Goal: Transaction & Acquisition: Obtain resource

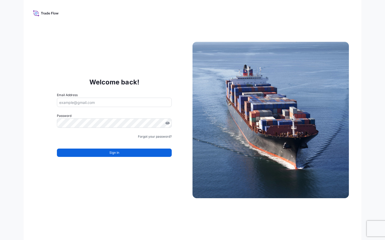
click at [120, 109] on form "Email Address Password Must include: Upper & lower case letters Symbols (!@#$) …" at bounding box center [114, 127] width 115 height 71
click at [115, 103] on input "Email Address" at bounding box center [114, 102] width 115 height 9
type input "pauline.bari@ixmetals.com"
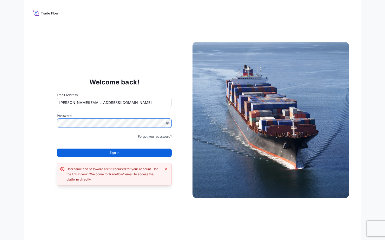
click at [116, 207] on div "Welcome back! Email Address pauline.bari@ixmetals.com Password Must include: Up…" at bounding box center [192, 120] width 337 height 240
click at [32, 116] on div "Welcome back! Email Address pauline.bari@ixmetals.com Password Must include: Up…" at bounding box center [192, 120] width 337 height 240
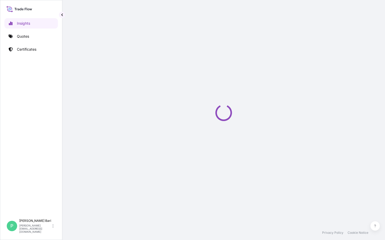
select select "2025"
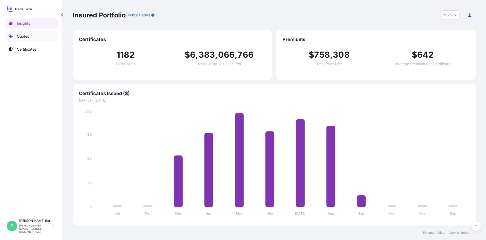
click at [24, 37] on p "Quotes" at bounding box center [23, 36] width 12 height 5
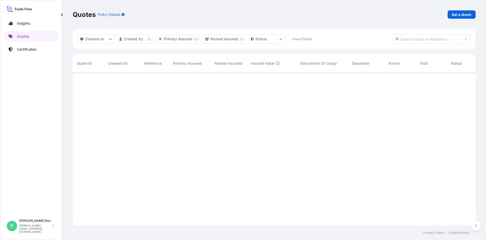
scroll to position [152, 399]
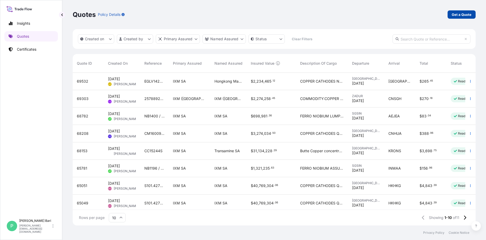
click at [384, 16] on p "Get a Quote" at bounding box center [462, 14] width 20 height 5
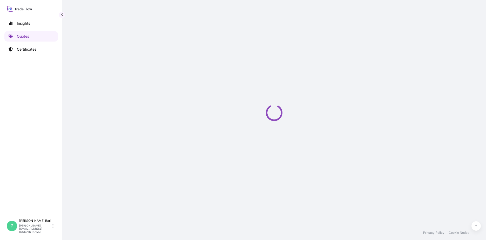
select select "Sea"
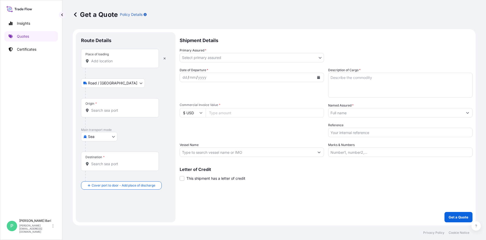
click at [115, 64] on div "Place of loading" at bounding box center [120, 58] width 78 height 19
click at [115, 64] on input "Place of loading" at bounding box center [121, 60] width 61 height 5
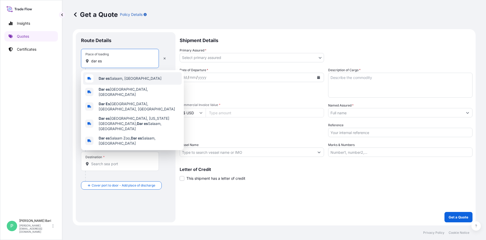
click at [113, 78] on span "Dar es Salaam, Tanzania" at bounding box center [130, 78] width 63 height 5
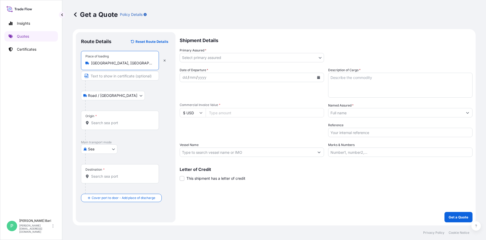
type input "Dar es Salaam, Tanzania"
click at [112, 125] on input "Origin *" at bounding box center [121, 122] width 61 height 5
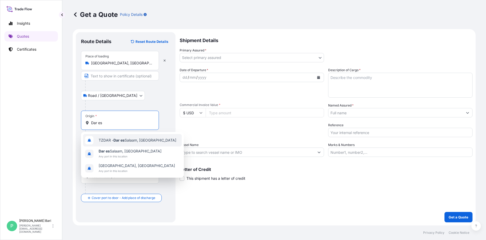
click at [143, 141] on span "TZDAR - Dar es Salaam, Tanzania" at bounding box center [138, 140] width 78 height 5
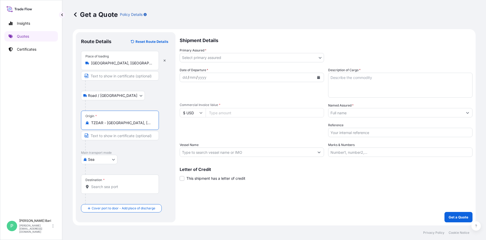
type input "TZDAR - Dar es Salaam, Tanzania"
click at [111, 191] on div "Destination *" at bounding box center [120, 183] width 78 height 19
click at [111, 189] on input "Destination *" at bounding box center [121, 186] width 61 height 5
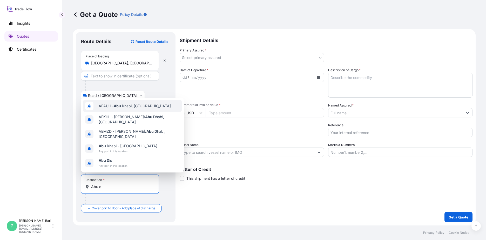
click at [158, 108] on span "AEAUH - Abu D habi, United Arab Emirates" at bounding box center [135, 105] width 72 height 5
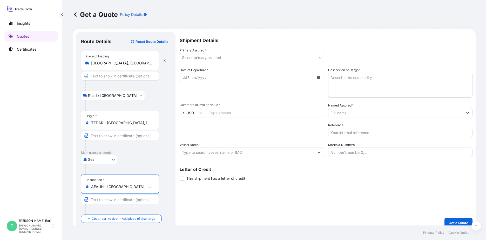
type input "AEAUH - Abu Dhabi, United Arab Emirates"
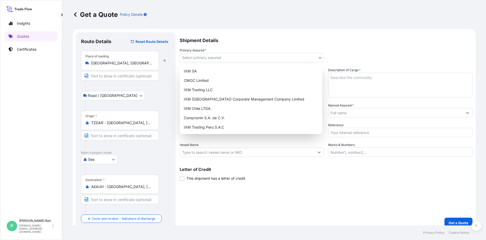
click at [279, 61] on body "5 options available. Insights Quotes Certificates P Pauline Bari pauline.bari@i…" at bounding box center [243, 120] width 486 height 240
click at [192, 72] on div "IXM SA" at bounding box center [251, 70] width 138 height 9
select select "31846"
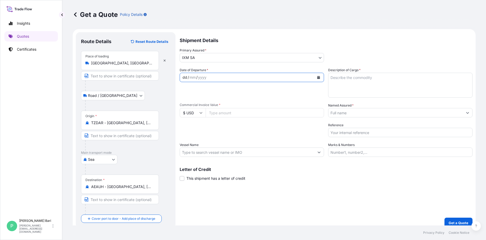
click at [209, 76] on div "dd / mm / yyyy" at bounding box center [247, 77] width 134 height 9
click at [185, 78] on div "dd" at bounding box center [185, 77] width 6 height 6
click at [318, 78] on button "Calendar" at bounding box center [318, 77] width 8 height 8
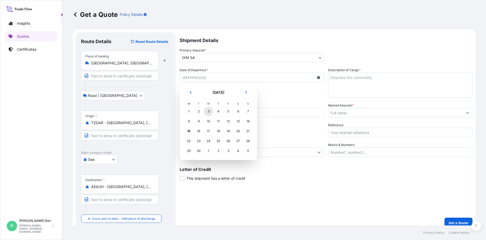
click at [209, 113] on div "3" at bounding box center [208, 111] width 9 height 9
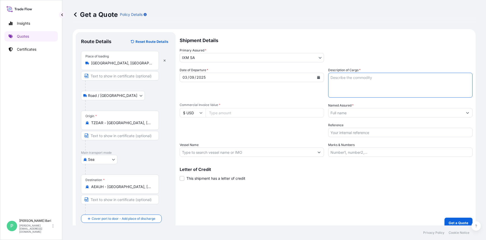
click at [351, 77] on textarea "Description of Cargo *" at bounding box center [400, 85] width 144 height 25
click at [328, 77] on textarea "Copper" at bounding box center [400, 85] width 144 height 25
type textarea "475.444MT OF COPPER CATHODES"
click at [254, 110] on input "Commercial Invoice Value *" at bounding box center [265, 112] width 118 height 9
type input "4670286.41"
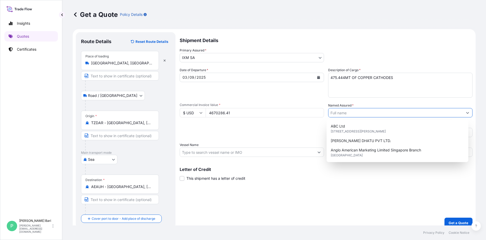
click at [349, 112] on input "Named Assured *" at bounding box center [395, 112] width 134 height 9
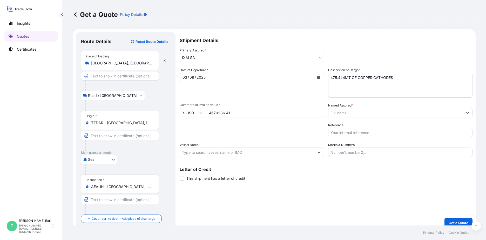
click at [337, 112] on input "Named Assured *" at bounding box center [395, 112] width 134 height 9
click at [379, 117] on input "UCR" at bounding box center [395, 112] width 134 height 9
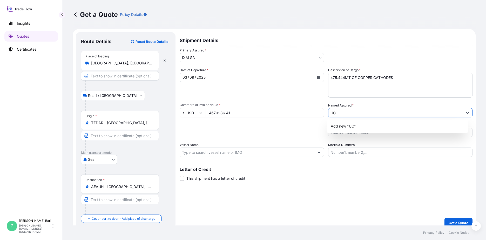
type input "U"
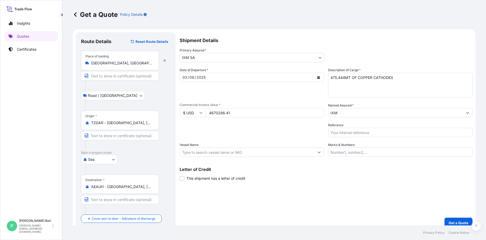
click at [348, 114] on input "IXM" at bounding box center [395, 112] width 134 height 9
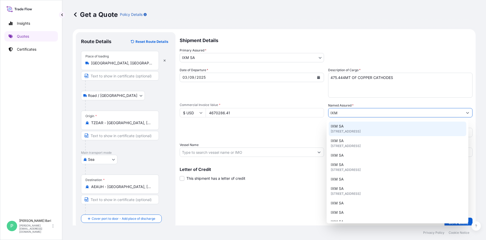
click at [355, 130] on span "Rue de Lausanne 15, 1201, Genève, Switzerland" at bounding box center [346, 131] width 30 height 5
type input "IXM SA"
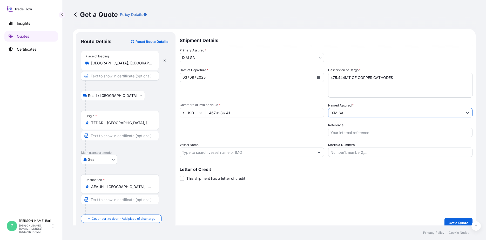
click at [355, 132] on input "Reference" at bounding box center [400, 132] width 144 height 9
click at [355, 131] on input "Reference" at bounding box center [400, 132] width 144 height 9
click at [329, 134] on input "MEDUTZ330076" at bounding box center [400, 132] width 144 height 9
drag, startPoint x: 358, startPoint y: 133, endPoint x: 323, endPoint y: 134, distance: 35.3
click at [323, 134] on div "Date of Departure * 03 / 09 / 2025 Cargo Category * Metals of every type and de…" at bounding box center [326, 111] width 293 height 89
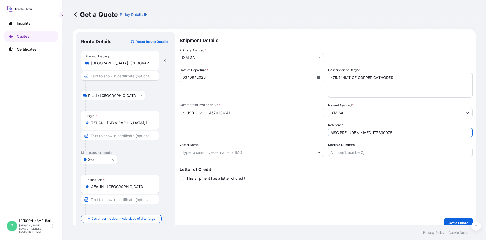
type input "MSC PRELUDE V - MEDUTZ330076"
click at [189, 150] on input "Vessel Name" at bounding box center [247, 151] width 134 height 9
paste input "MSC PRELUDE V"
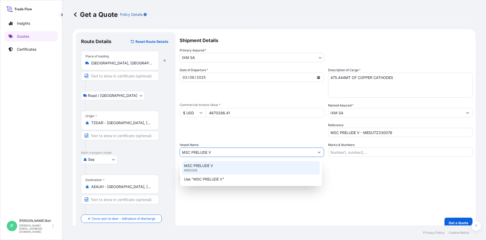
click at [225, 166] on div "MSC PRELUDE V 9450325" at bounding box center [251, 167] width 138 height 13
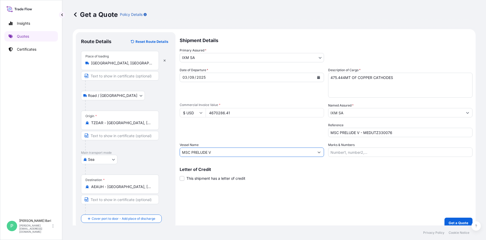
type input "MSC PRELUDE V"
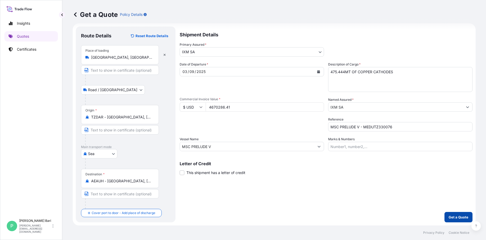
click at [384, 215] on p "Get a Quote" at bounding box center [458, 216] width 20 height 5
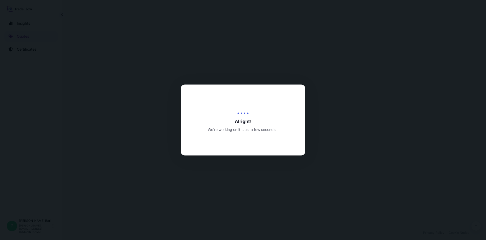
select select "Road / Inland"
select select "Sea"
select select "31846"
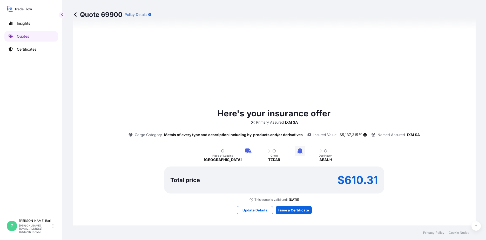
scroll to position [260, 0]
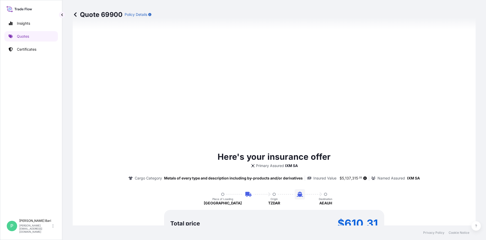
type input "15/09/2025"
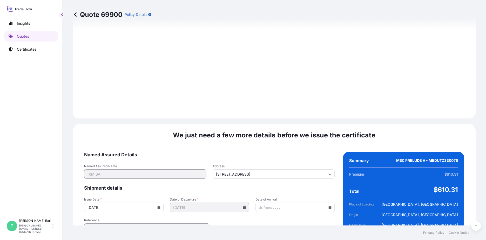
scroll to position [607, 0]
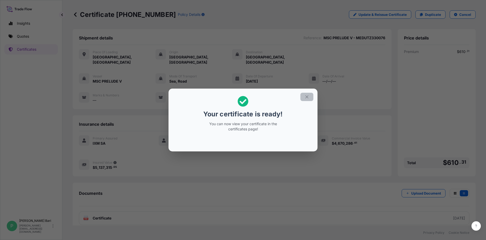
click at [309, 98] on icon "button" at bounding box center [306, 96] width 5 height 5
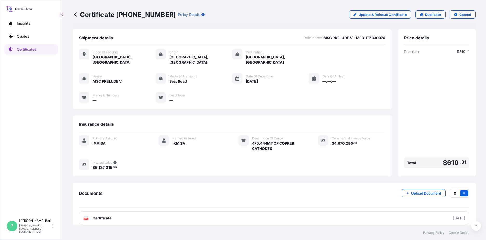
scroll to position [1, 0]
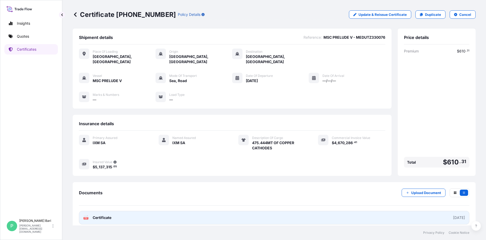
click at [108, 211] on link "PDF Certificate 2025-09-15" at bounding box center [274, 217] width 390 height 13
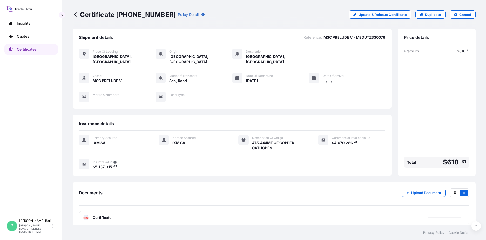
scroll to position [0, 0]
click at [24, 34] on p "Quotes" at bounding box center [23, 36] width 12 height 5
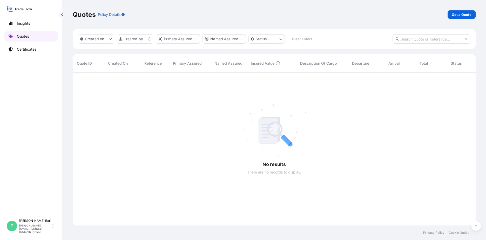
scroll to position [152, 399]
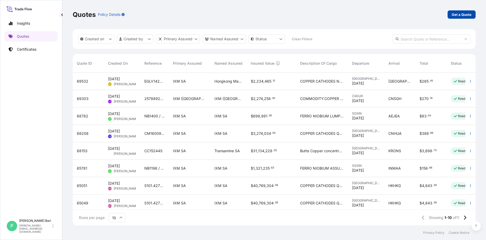
click at [384, 15] on p "Get a Quote" at bounding box center [462, 14] width 20 height 5
select select "Road / Inland"
select select "Sea"
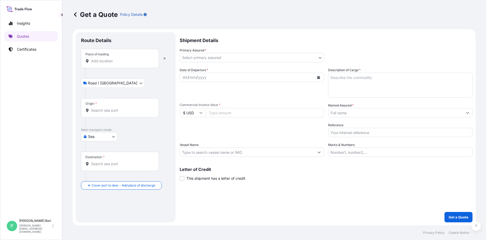
click at [126, 62] on input "Place of loading" at bounding box center [121, 60] width 61 height 5
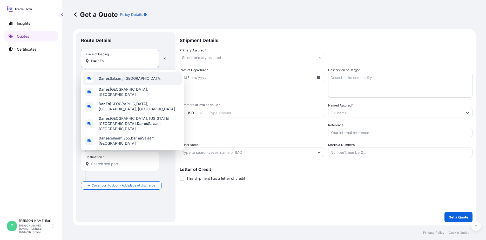
click at [156, 77] on div "Dar es Salaam, Tanzania" at bounding box center [132, 78] width 99 height 12
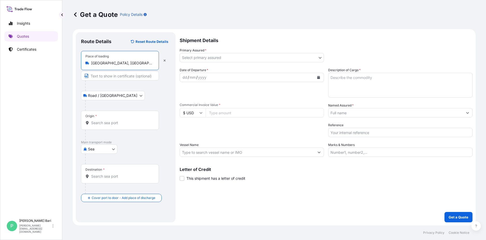
type input "Dar es Salaam, Tanzania"
click at [123, 124] on input "Origin *" at bounding box center [121, 122] width 61 height 5
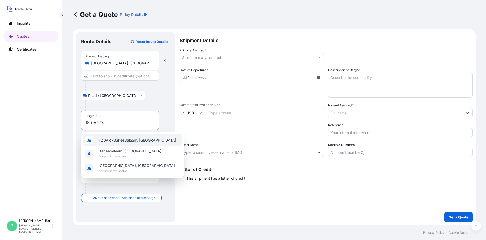
click at [147, 142] on span "TZDAR - Dar es Salaam, Tanzania" at bounding box center [138, 140] width 78 height 5
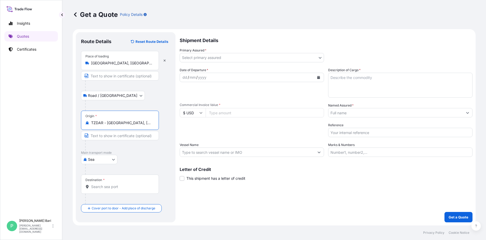
type input "TZDAR - Dar es Salaam, Tanzania"
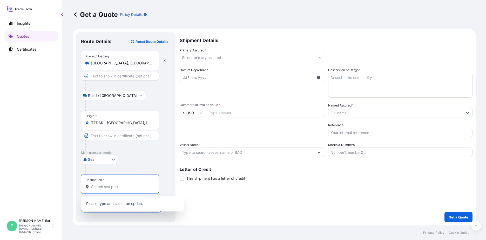
click at [126, 186] on input "Destination *" at bounding box center [121, 186] width 61 height 5
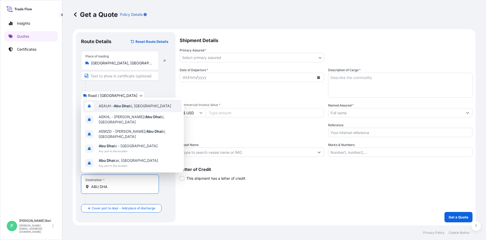
click at [122, 110] on div "AEAUH - Abu Dha bi, United Arab Emirates" at bounding box center [132, 106] width 99 height 12
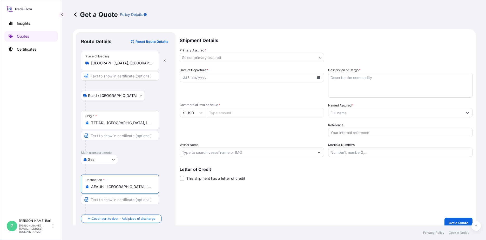
type input "AEAUH - Abu Dhabi, United Arab Emirates"
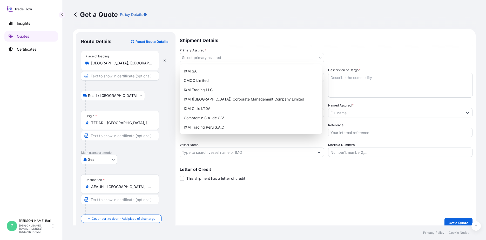
click at [207, 59] on body "Insights Quotes Certificates P Pauline Bari pauline.bari@ixmetals.com Get a Quo…" at bounding box center [243, 120] width 486 height 240
click at [201, 67] on div "IXM SA" at bounding box center [251, 70] width 138 height 9
select select "31846"
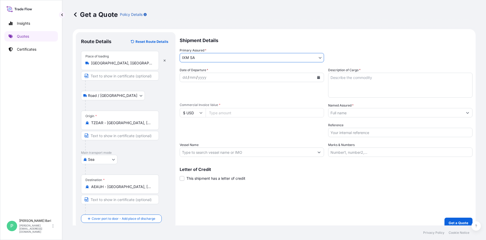
click at [211, 75] on div "dd / mm / yyyy" at bounding box center [247, 77] width 134 height 9
click at [316, 79] on button "Calendar" at bounding box center [318, 77] width 8 height 8
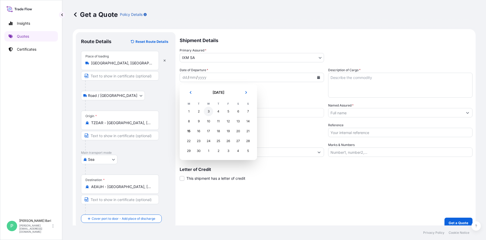
click at [207, 112] on div "3" at bounding box center [208, 111] width 9 height 9
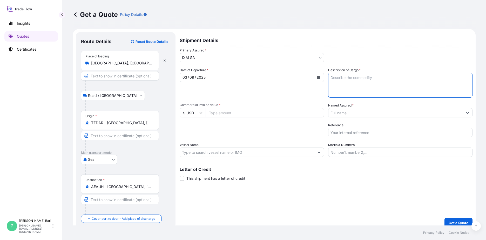
click at [384, 79] on textarea "Description of Cargo *" at bounding box center [400, 85] width 144 height 25
click at [373, 86] on textarea "Description of Cargo *" at bounding box center [400, 85] width 144 height 25
paste textarea "475.444MT OF COPPER CATHODES"
click at [343, 79] on textarea "475.444MT OF COPPER CATHODES" at bounding box center [400, 85] width 144 height 25
type textarea "475.218MT OF COPPER CATHODES"
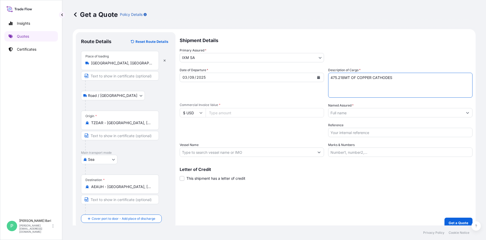
click at [217, 111] on input "Commercial Invoice Value *" at bounding box center [265, 112] width 118 height 9
type input "4668066.41"
click at [265, 128] on div "Packing Category Type to search a container mode Please select a primary mode o…" at bounding box center [252, 129] width 144 height 15
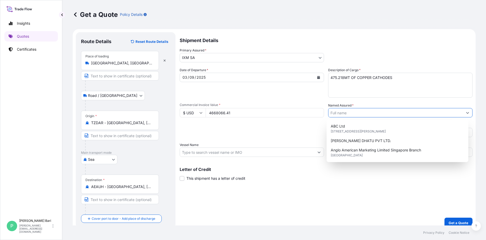
click at [345, 110] on input "Named Assured *" at bounding box center [395, 112] width 134 height 9
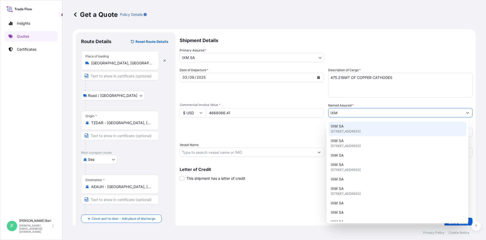
click at [360, 131] on span "Rue de Lausanne 15, 1201, Genève, Switzerland" at bounding box center [346, 131] width 30 height 5
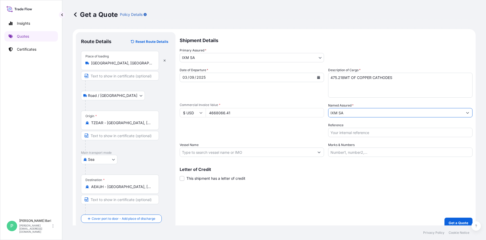
type input "IXM SA"
click at [384, 131] on input "Reference" at bounding box center [400, 132] width 144 height 9
click at [376, 131] on input "MSC PRELUDE V - MEDUTZ330076" at bounding box center [400, 132] width 144 height 9
click at [384, 134] on input "MSC PRELUDE V - MEDUTZ330076" at bounding box center [400, 132] width 144 height 9
drag, startPoint x: 359, startPoint y: 132, endPoint x: 319, endPoint y: 136, distance: 39.6
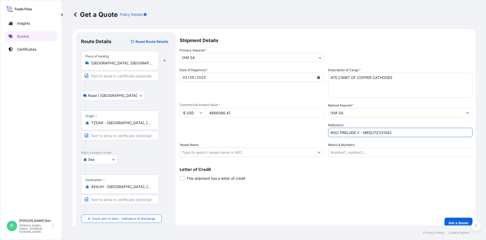
click at [319, 136] on div "Date of Departure * 03 / 09 / 2025 Cargo Category * Metals of every type and de…" at bounding box center [326, 111] width 293 height 89
type input "MSC PRELUDE V - MEDUTZ331082"
click at [226, 149] on input "Vessel Name" at bounding box center [247, 151] width 134 height 9
paste input "MSC PRELUDE V"
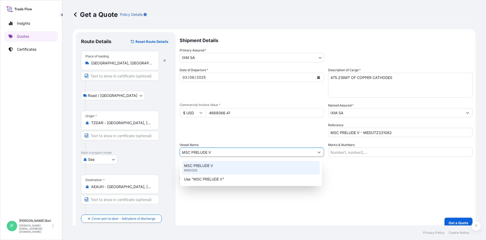
click at [217, 169] on div "MSC PRELUDE V 9450325" at bounding box center [251, 167] width 138 height 13
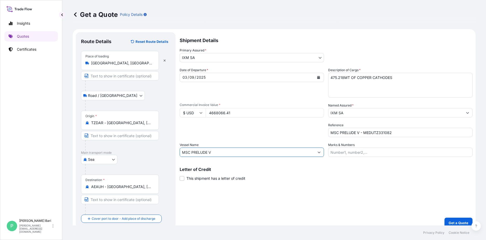
type input "MSC PRELUDE V"
click at [212, 114] on input "4668066.41" at bounding box center [265, 112] width 118 height 9
click at [384, 223] on p "Get a Quote" at bounding box center [458, 222] width 20 height 5
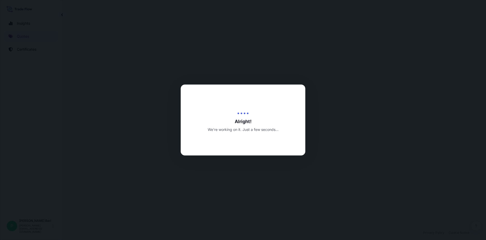
select select "Road / Inland"
select select "Sea"
select select "31846"
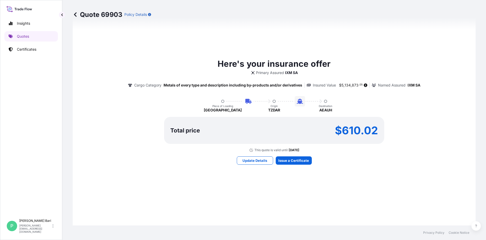
scroll to position [330, 0]
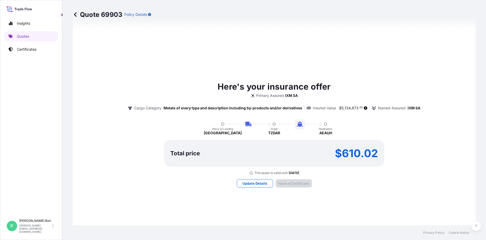
type input "15/09/2025"
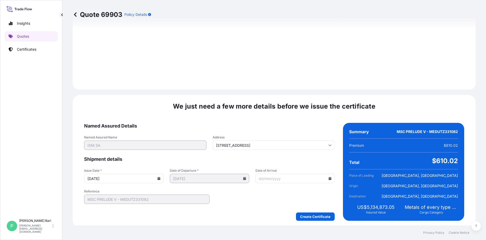
scroll to position [607, 0]
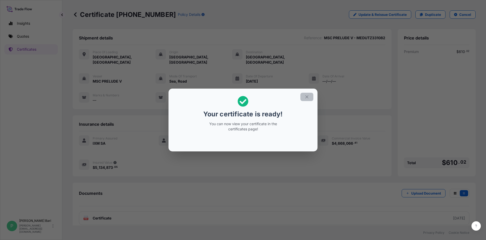
click at [308, 95] on icon "button" at bounding box center [306, 96] width 5 height 5
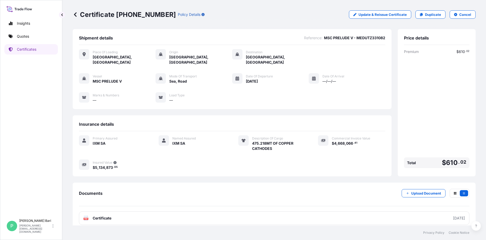
scroll to position [1, 0]
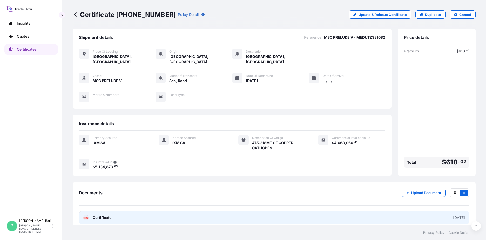
click at [127, 217] on link "PDF Certificate 2025-09-15" at bounding box center [274, 217] width 390 height 13
